Goal: Task Accomplishment & Management: Manage account settings

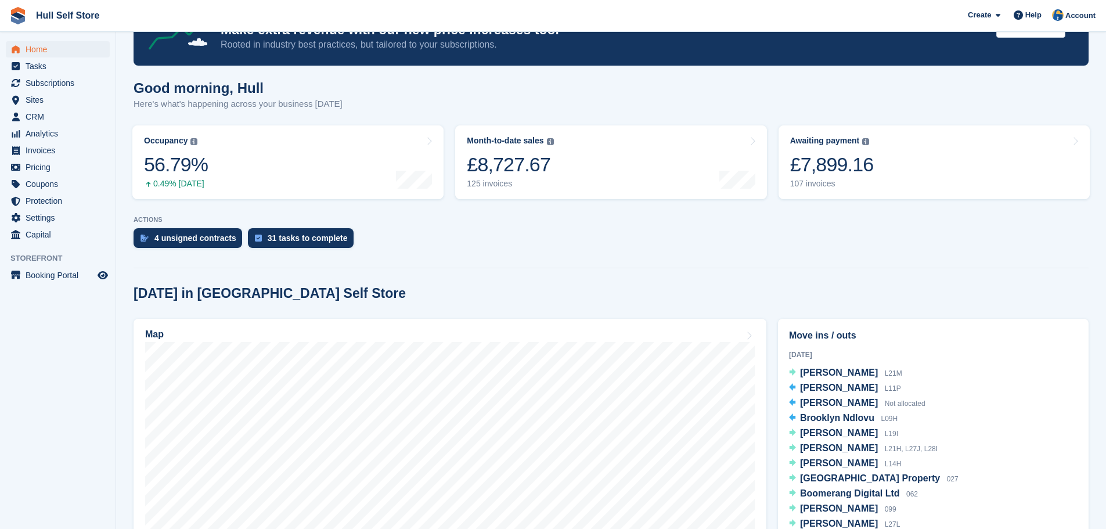
scroll to position [174, 0]
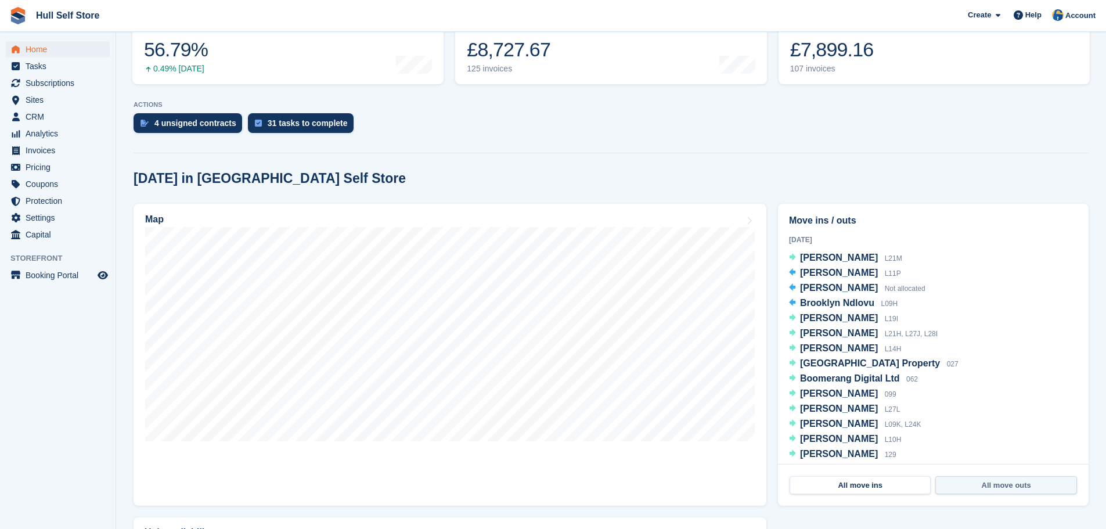
click at [1000, 483] on link "All move outs" at bounding box center [1005, 485] width 141 height 19
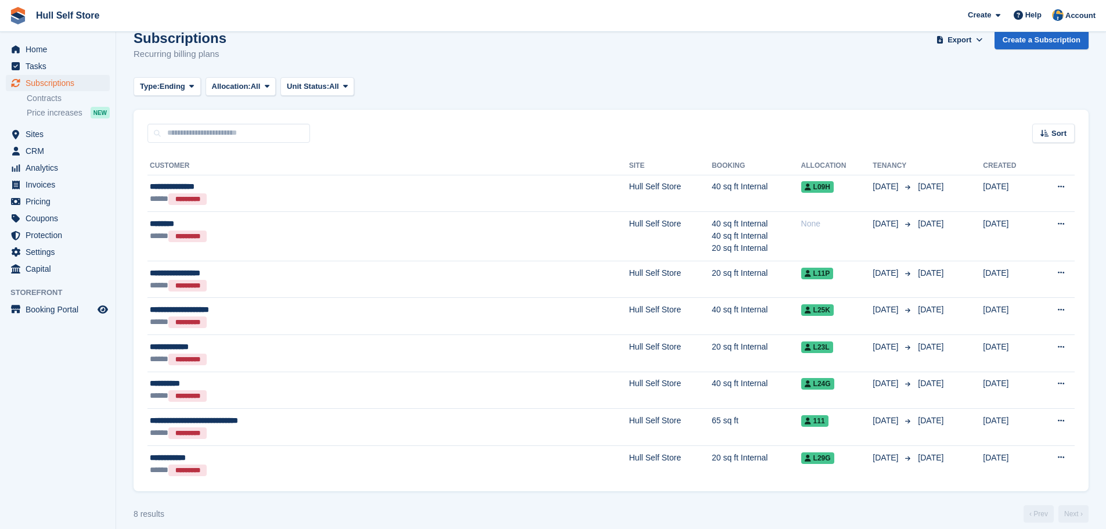
scroll to position [31, 0]
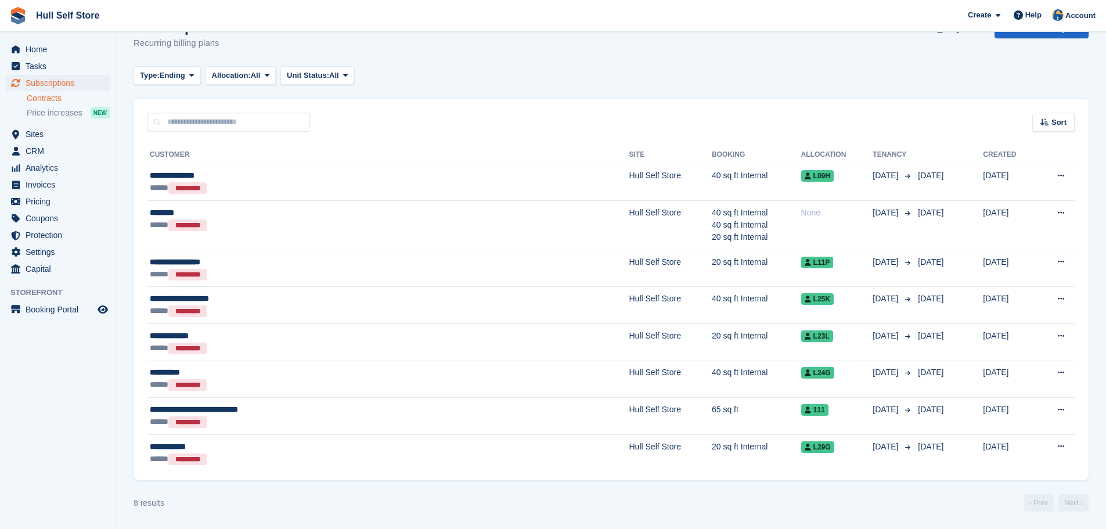
click at [48, 97] on link "Contracts" at bounding box center [68, 98] width 83 height 11
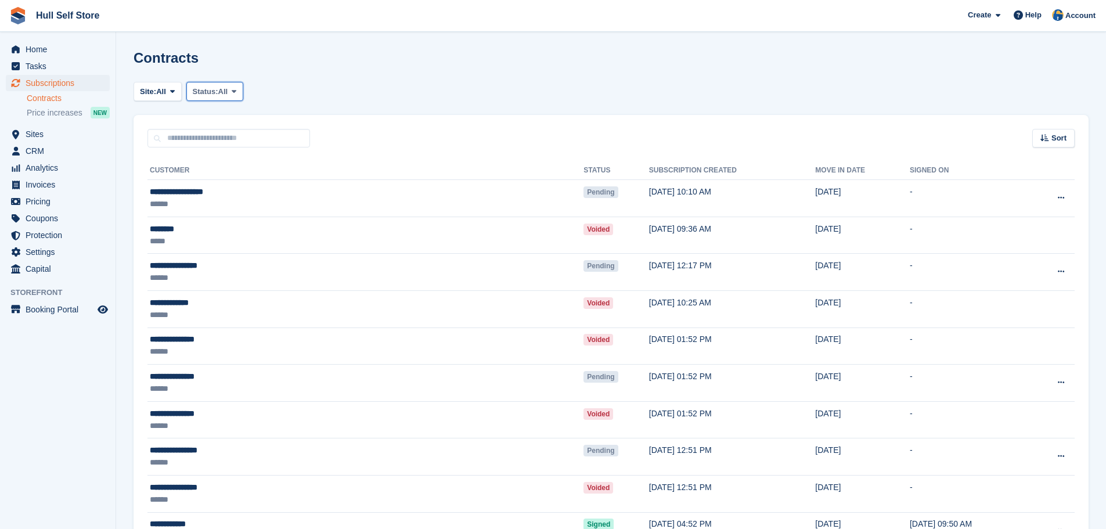
click at [218, 95] on span "Status:" at bounding box center [206, 92] width 26 height 12
click at [217, 121] on link "Pending" at bounding box center [242, 119] width 101 height 21
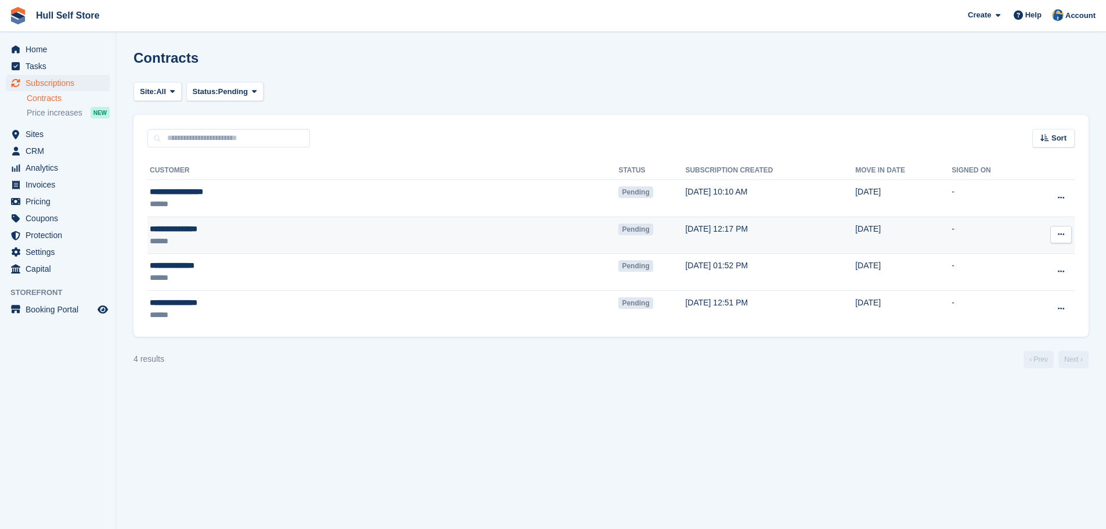
click at [1061, 232] on icon at bounding box center [1061, 235] width 6 height 8
click at [998, 289] on p "Void contract" at bounding box center [1016, 287] width 101 height 15
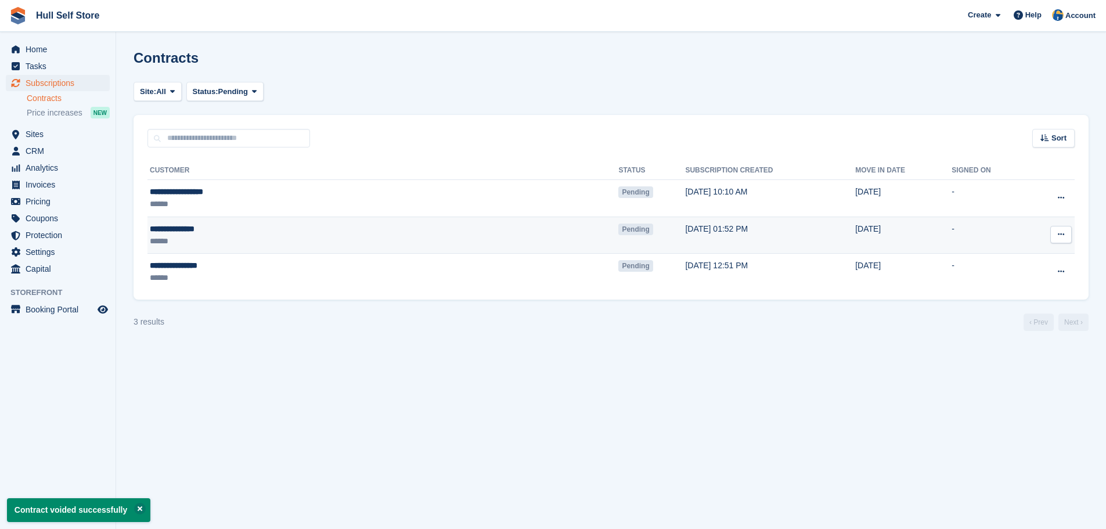
click at [1067, 236] on button at bounding box center [1060, 234] width 21 height 17
click at [988, 289] on p "Void contract" at bounding box center [1016, 287] width 101 height 15
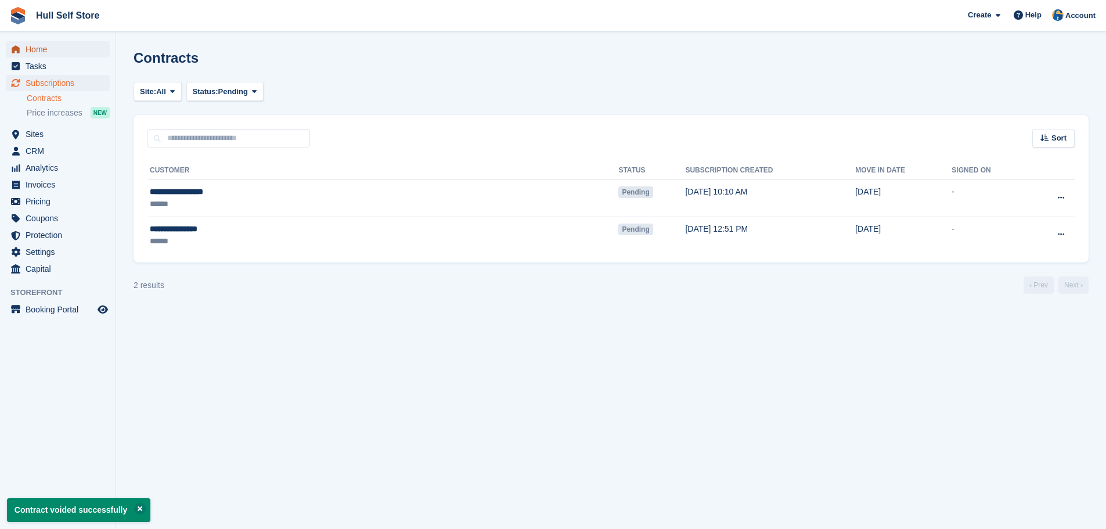
click at [27, 55] on span "Home" at bounding box center [61, 49] width 70 height 16
